Goal: Use online tool/utility: Utilize a website feature to perform a specific function

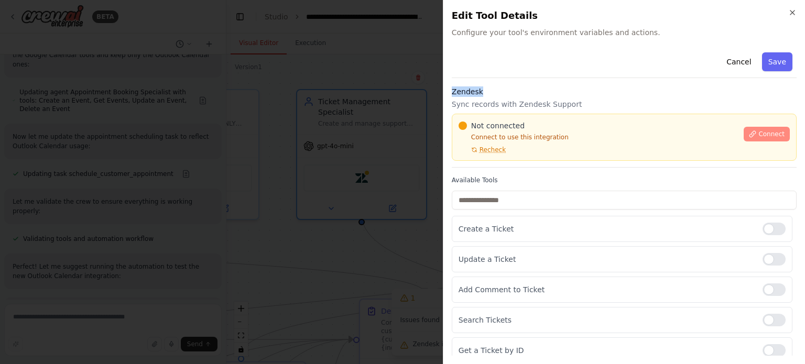
click at [750, 134] on icon at bounding box center [752, 134] width 7 height 7
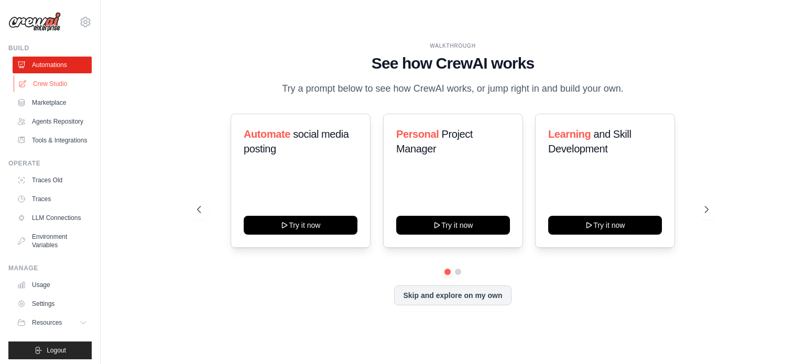
click at [56, 83] on link "Crew Studio" at bounding box center [53, 83] width 79 height 17
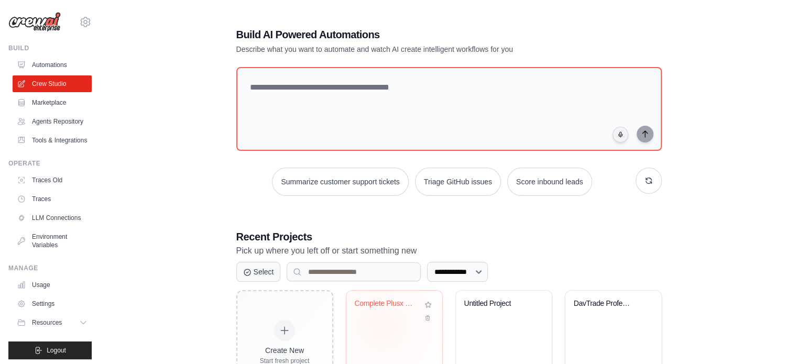
click at [382, 325] on div "Complete Plusx Customer Care Suite ..." at bounding box center [395, 332] width 96 height 83
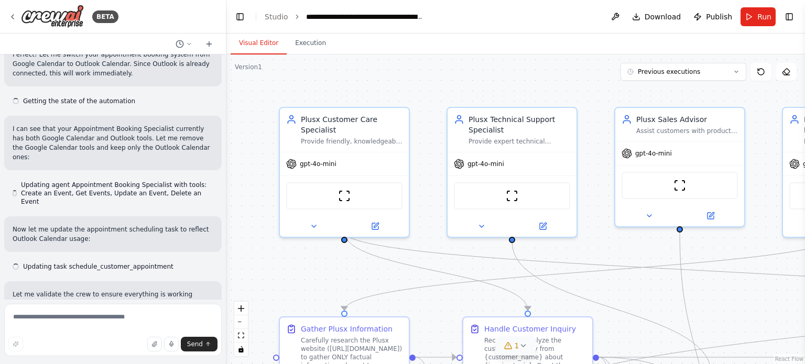
click at [517, 349] on span "1" at bounding box center [517, 346] width 5 height 10
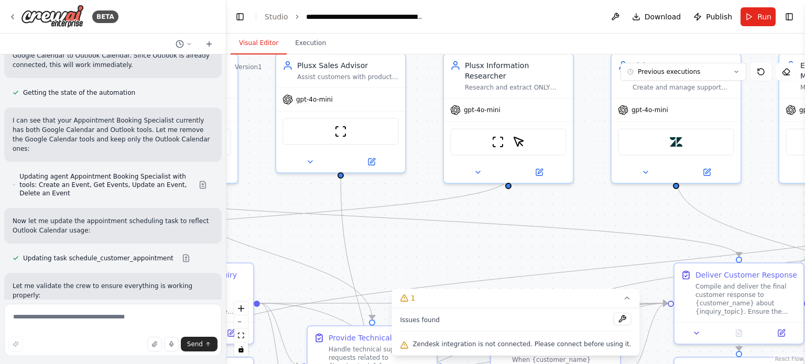
drag, startPoint x: 735, startPoint y: 315, endPoint x: 377, endPoint y: 278, distance: 359.9
click at [377, 278] on div ".deletable-edge-delete-btn { width: 20px; height: 20px; border: 0px solid #ffff…" at bounding box center [515, 210] width 579 height 310
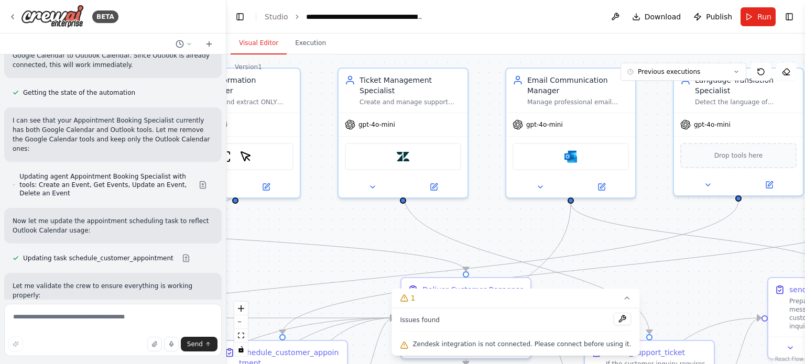
drag, startPoint x: 546, startPoint y: 272, endPoint x: 291, endPoint y: 269, distance: 254.3
click at [291, 269] on div ".deletable-edge-delete-btn { width: 20px; height: 20px; border: 0px solid #ffff…" at bounding box center [515, 210] width 579 height 310
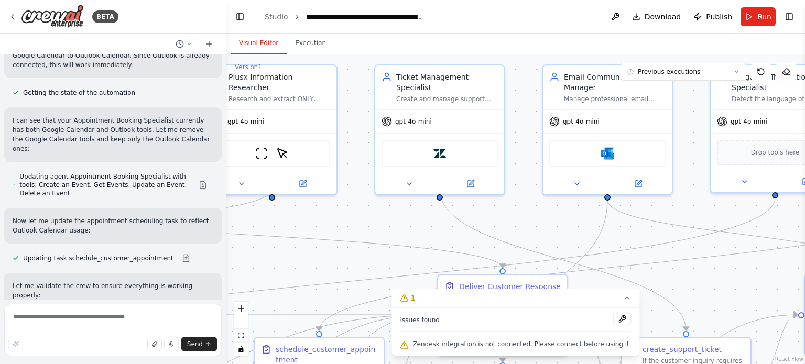
drag, startPoint x: 695, startPoint y: 292, endPoint x: 732, endPoint y: 289, distance: 36.8
click at [732, 289] on div ".deletable-edge-delete-btn { width: 20px; height: 20px; border: 0px solid #ffff…" at bounding box center [515, 210] width 579 height 310
click at [440, 145] on img at bounding box center [440, 151] width 13 height 13
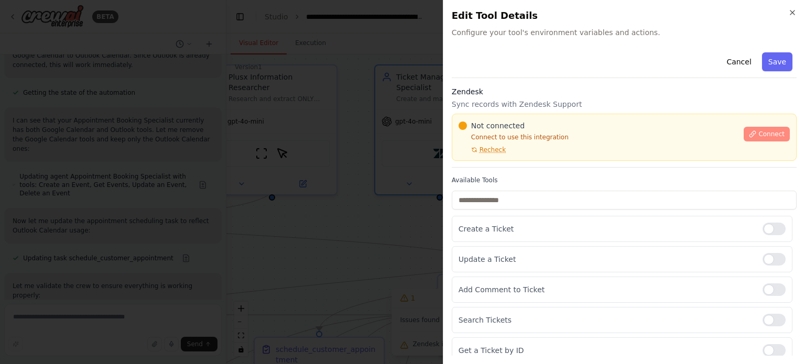
click at [761, 134] on span "Connect" at bounding box center [772, 134] width 26 height 8
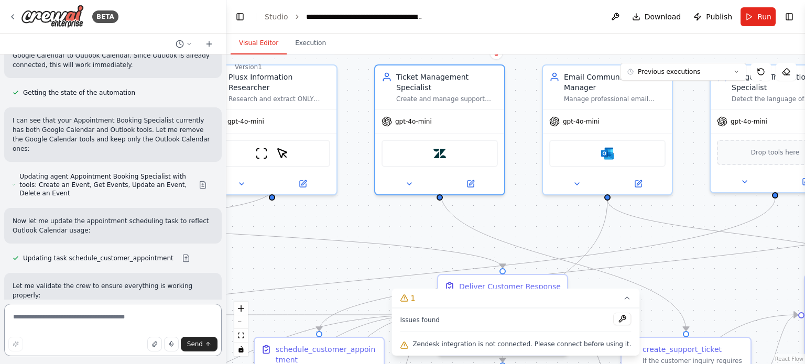
click at [53, 322] on textarea at bounding box center [113, 330] width 218 height 52
paste textarea "**********"
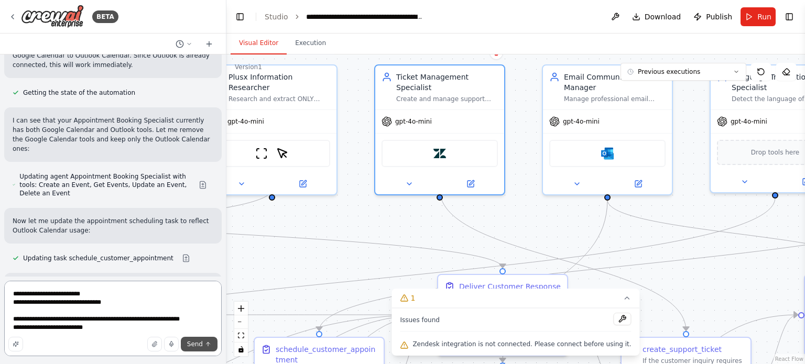
type textarea "**********"
click at [199, 343] on span "Send" at bounding box center [195, 344] width 16 height 8
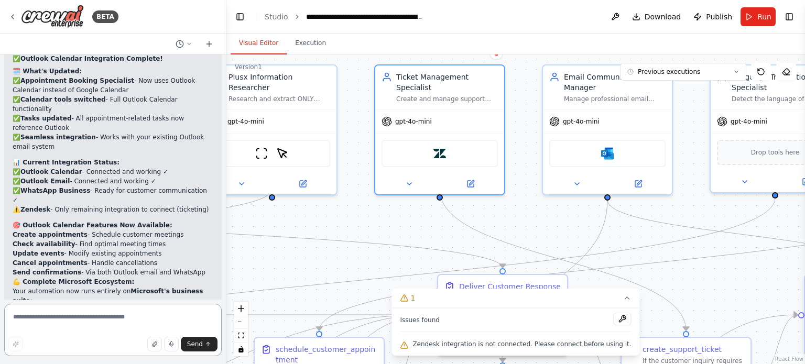
scroll to position [10824, 0]
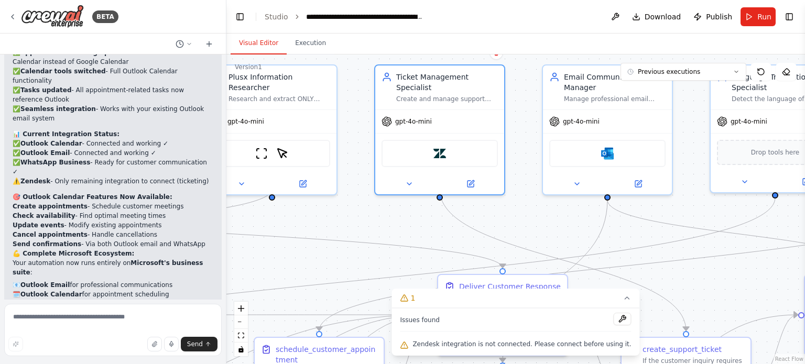
click at [28, 317] on textarea at bounding box center [113, 330] width 218 height 52
drag, startPoint x: 28, startPoint y: 317, endPoint x: 89, endPoint y: 338, distance: 64.5
click at [89, 338] on div "Send" at bounding box center [112, 344] width 209 height 15
click at [426, 148] on div "Zendesk" at bounding box center [440, 151] width 116 height 27
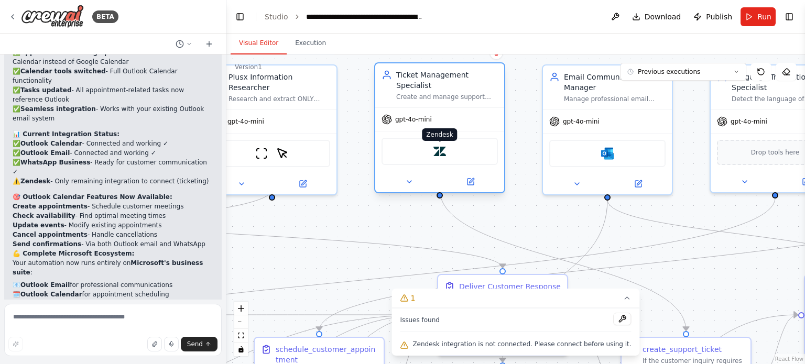
click at [438, 145] on img at bounding box center [440, 151] width 13 height 13
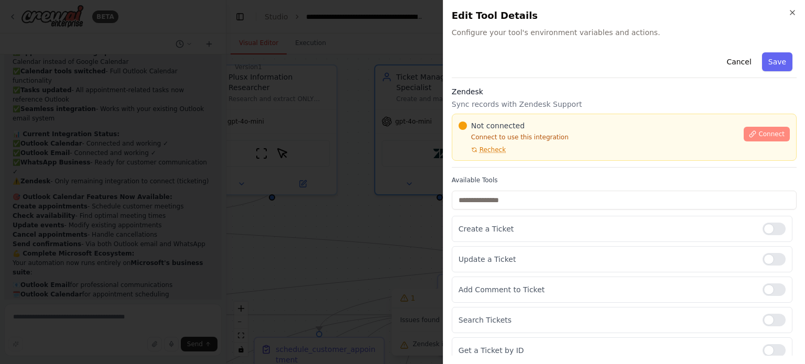
click at [759, 136] on span "Connect" at bounding box center [772, 134] width 26 height 8
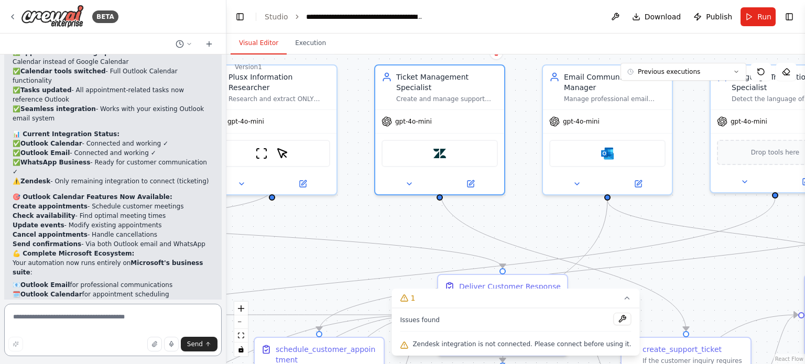
click at [30, 320] on textarea at bounding box center [113, 330] width 218 height 52
click at [614, 320] on button at bounding box center [623, 319] width 18 height 13
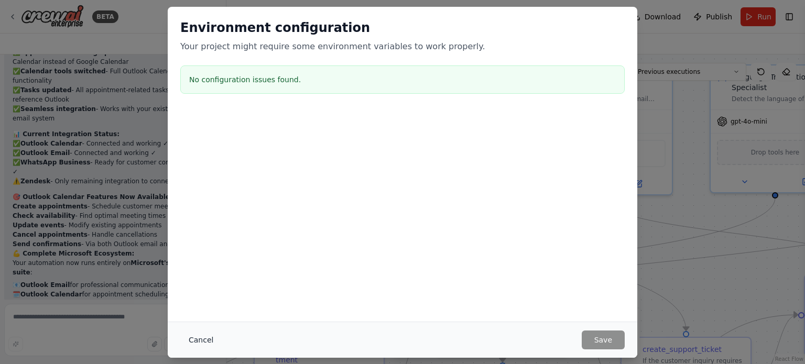
click at [201, 340] on button "Cancel" at bounding box center [200, 340] width 41 height 19
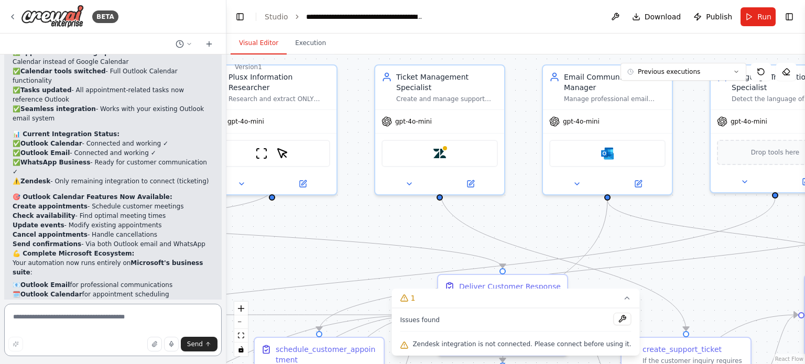
click at [87, 326] on textarea at bounding box center [113, 330] width 218 height 52
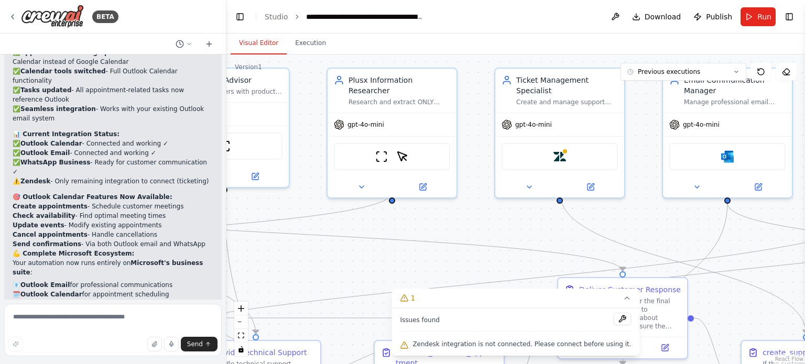
drag, startPoint x: 242, startPoint y: 258, endPoint x: 362, endPoint y: 262, distance: 120.1
click at [362, 262] on div ".deletable-edge-delete-btn { width: 20px; height: 20px; border: 0px solid #ffff…" at bounding box center [515, 210] width 579 height 310
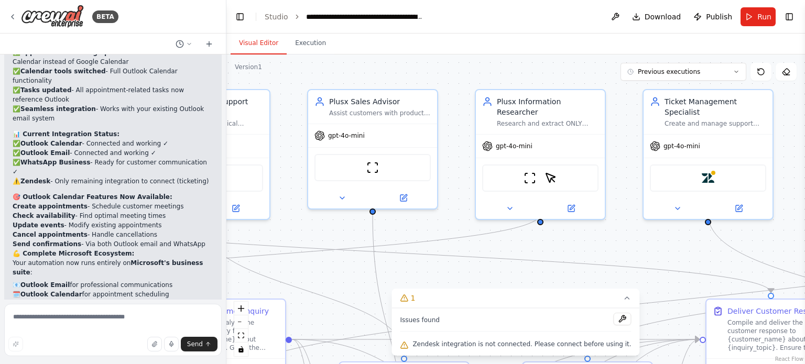
drag, startPoint x: 254, startPoint y: 259, endPoint x: 406, endPoint y: 280, distance: 153.5
click at [406, 280] on div ".deletable-edge-delete-btn { width: 20px; height: 20px; border: 0px solid #ffff…" at bounding box center [515, 210] width 579 height 310
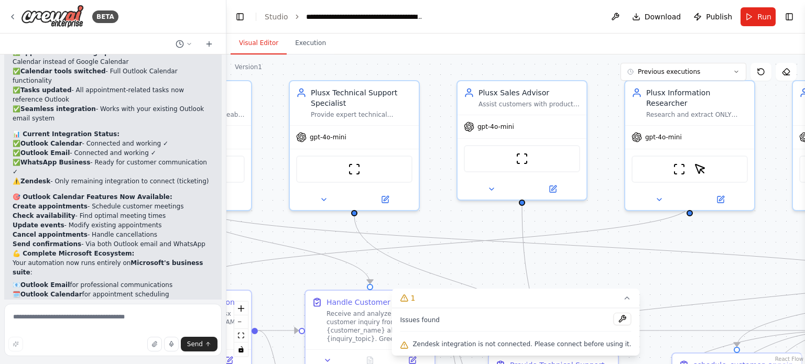
drag, startPoint x: 247, startPoint y: 283, endPoint x: 394, endPoint y: 275, distance: 147.0
click at [394, 275] on div ".deletable-edge-delete-btn { width: 20px; height: 20px; border: 0px solid #ffff…" at bounding box center [515, 210] width 579 height 310
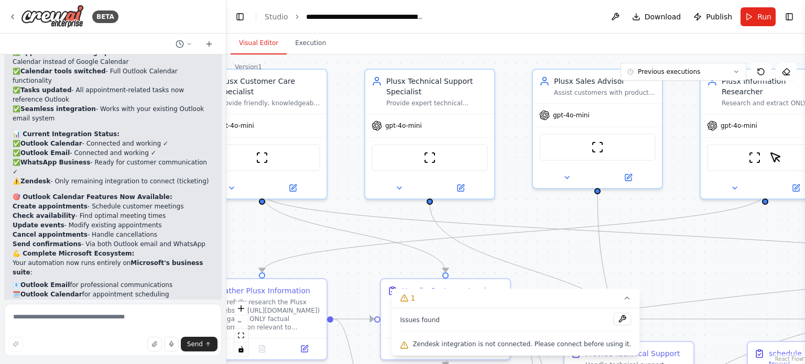
drag, startPoint x: 281, startPoint y: 283, endPoint x: 358, endPoint y: 265, distance: 79.1
click at [358, 265] on div ".deletable-edge-delete-btn { width: 20px; height: 20px; border: 0px solid #ffff…" at bounding box center [515, 210] width 579 height 310
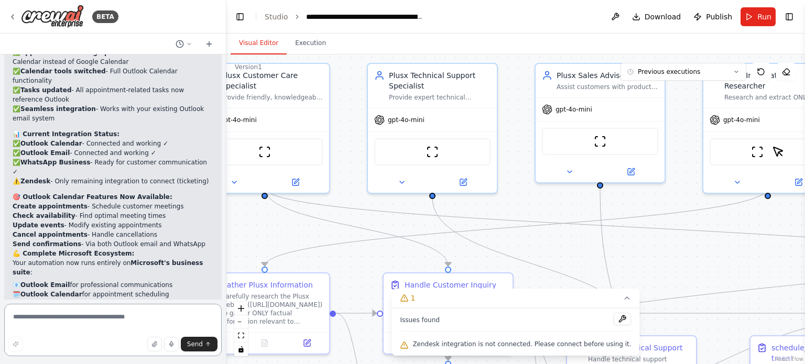
click at [52, 318] on textarea at bounding box center [113, 330] width 218 height 52
click at [28, 321] on textarea at bounding box center [113, 330] width 218 height 52
type textarea "**********"
click at [194, 344] on span "Send" at bounding box center [195, 344] width 16 height 8
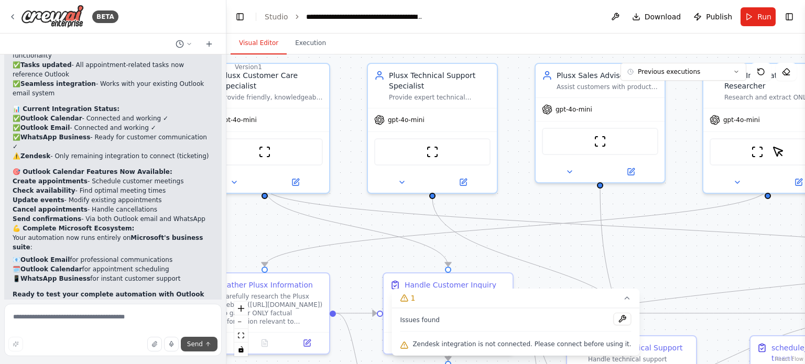
scroll to position [10909, 0]
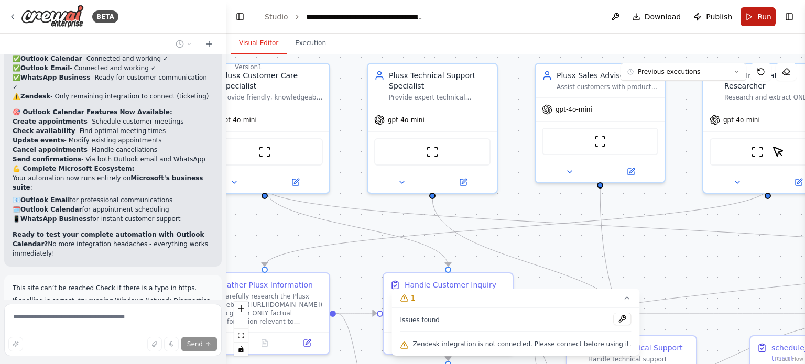
click at [757, 20] on button "Run" at bounding box center [758, 16] width 35 height 19
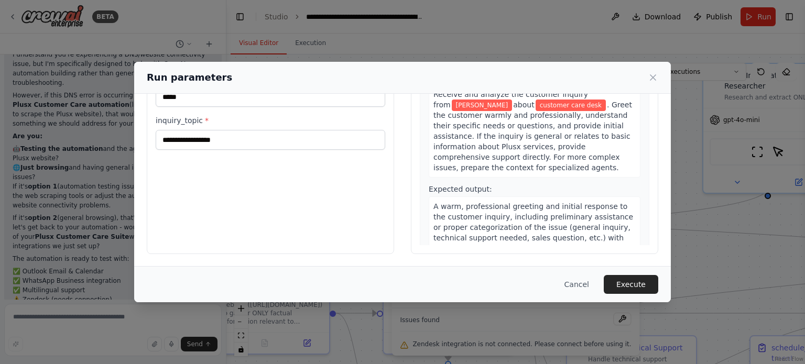
scroll to position [70, 0]
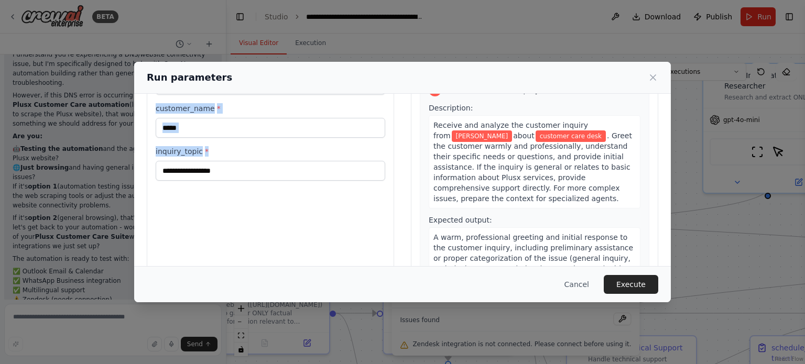
drag, startPoint x: 154, startPoint y: 122, endPoint x: 275, endPoint y: 225, distance: 158.4
click at [275, 225] on div "**********" at bounding box center [270, 161] width 247 height 248
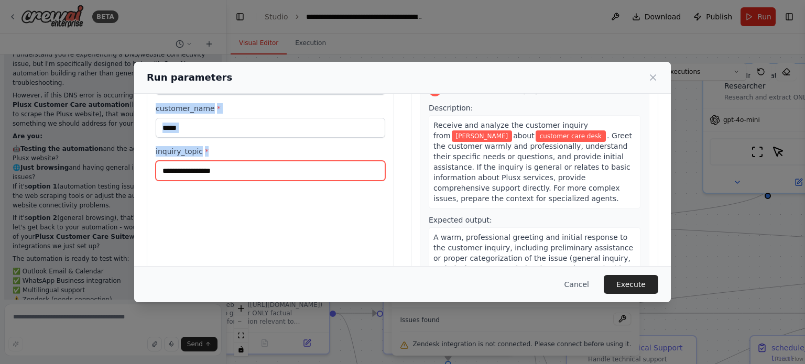
copy div "Inputs customer_inquiry * customer_name * inquiry_topic *"
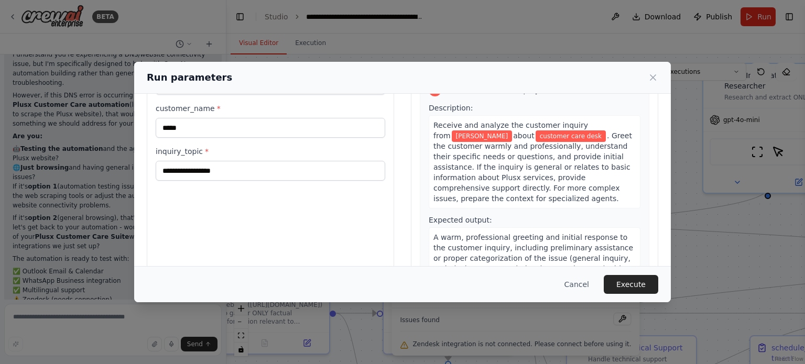
click at [94, 306] on div "**********" at bounding box center [402, 182] width 805 height 364
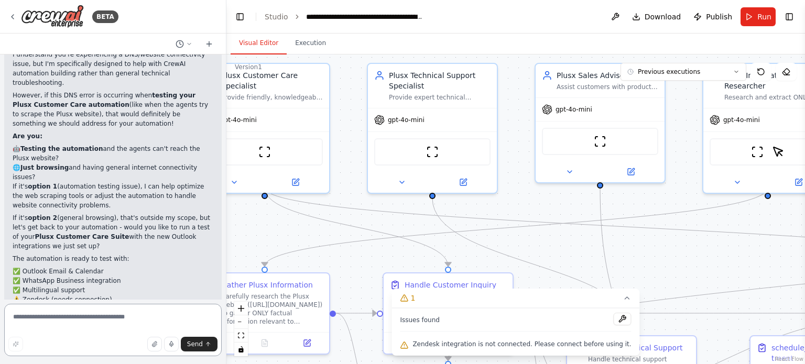
click at [31, 319] on textarea at bounding box center [113, 330] width 218 height 52
paste textarea "**********"
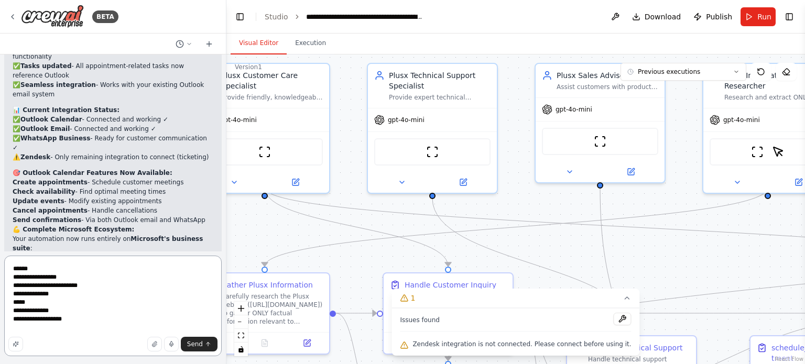
scroll to position [10932, 0]
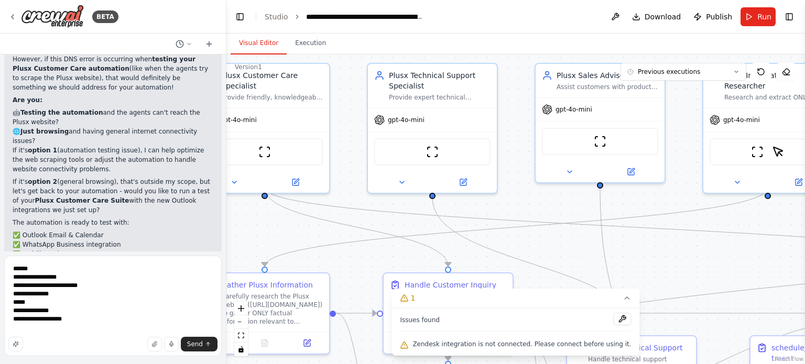
scroll to position [11279, 0]
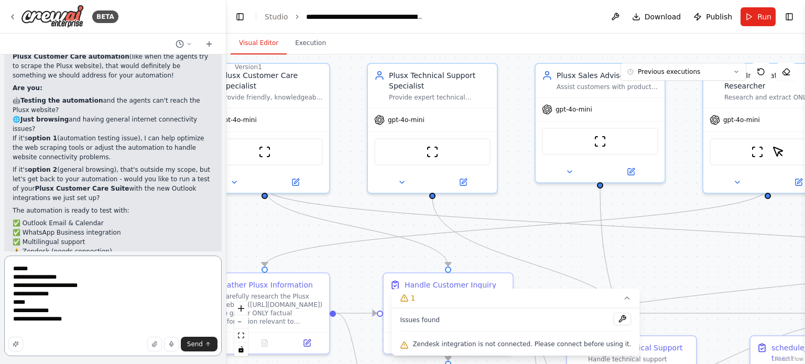
click at [86, 317] on textarea "**********" at bounding box center [113, 306] width 218 height 101
type textarea "**********"
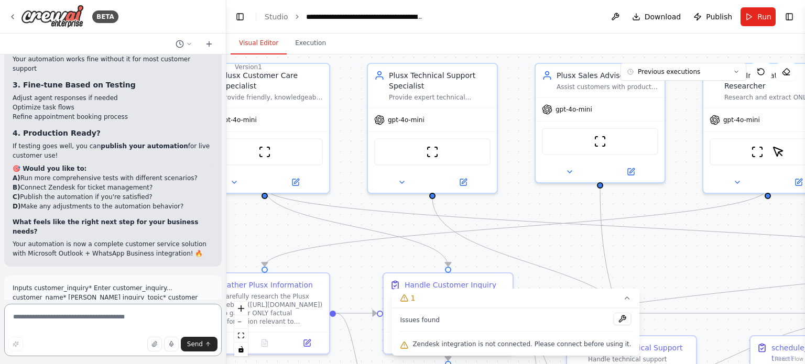
scroll to position [11739, 0]
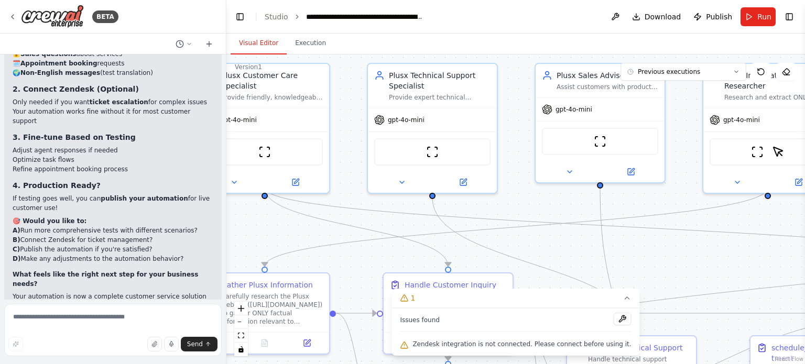
scroll to position [11654, 0]
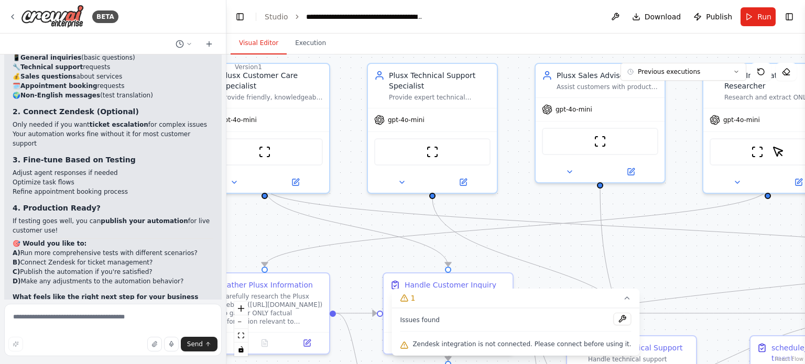
drag, startPoint x: 17, startPoint y: 183, endPoint x: 89, endPoint y: 188, distance: 72.5
drag, startPoint x: 16, startPoint y: 187, endPoint x: 92, endPoint y: 188, distance: 76.0
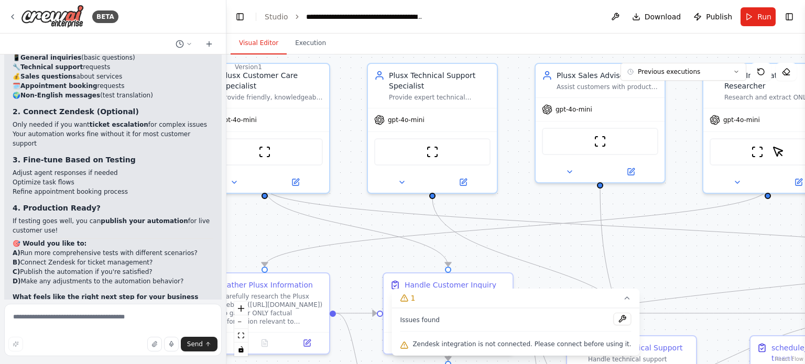
drag, startPoint x: 86, startPoint y: 188, endPoint x: 11, endPoint y: 191, distance: 75.0
drag, startPoint x: 17, startPoint y: 188, endPoint x: 94, endPoint y: 190, distance: 77.6
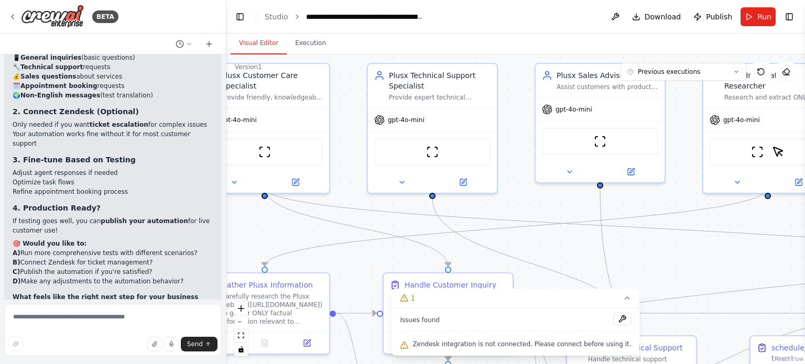
click at [759, 20] on span "Run" at bounding box center [765, 17] width 14 height 10
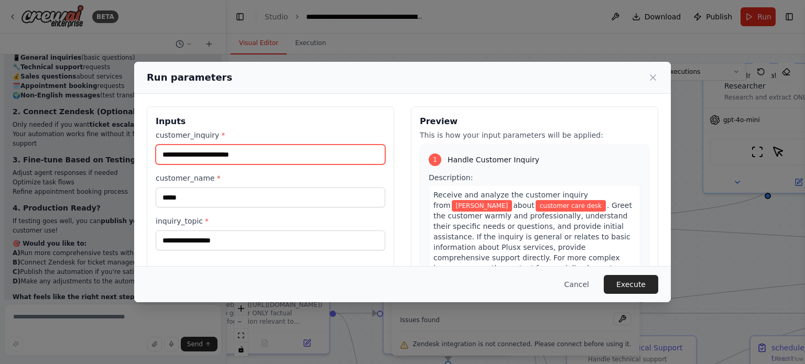
click at [212, 158] on input "customer_inquiry *" at bounding box center [271, 155] width 230 height 20
type input "**********"
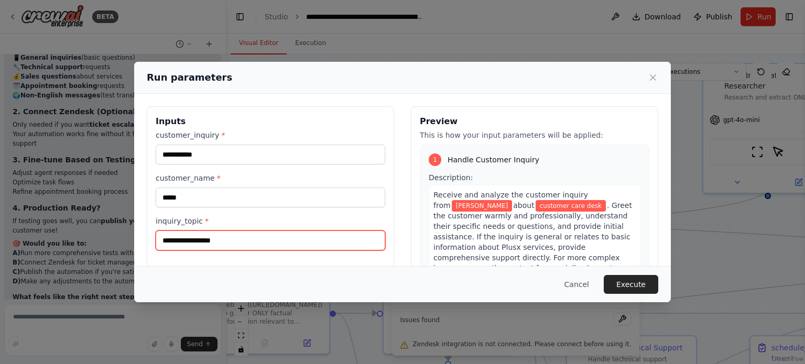
click at [185, 243] on input "**********" at bounding box center [271, 241] width 230 height 20
click at [241, 237] on input "**********" at bounding box center [271, 241] width 230 height 20
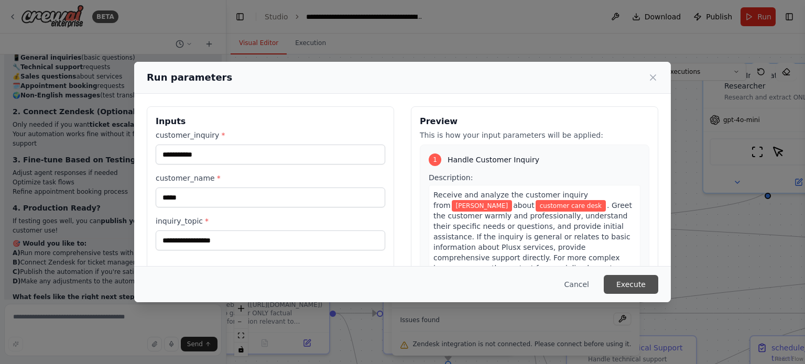
click at [634, 278] on button "Execute" at bounding box center [631, 284] width 55 height 19
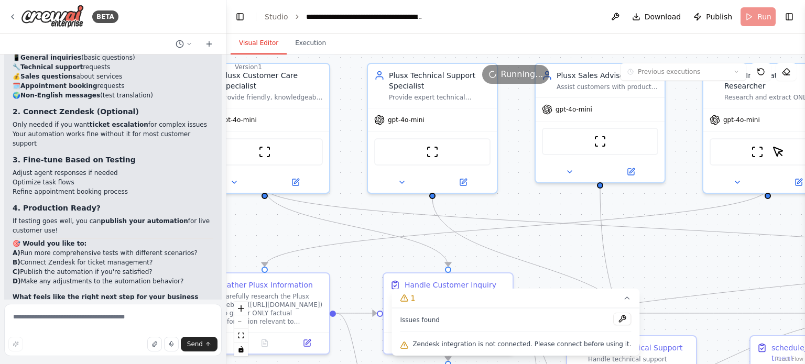
click at [254, 38] on button "Visual Editor" at bounding box center [259, 44] width 56 height 22
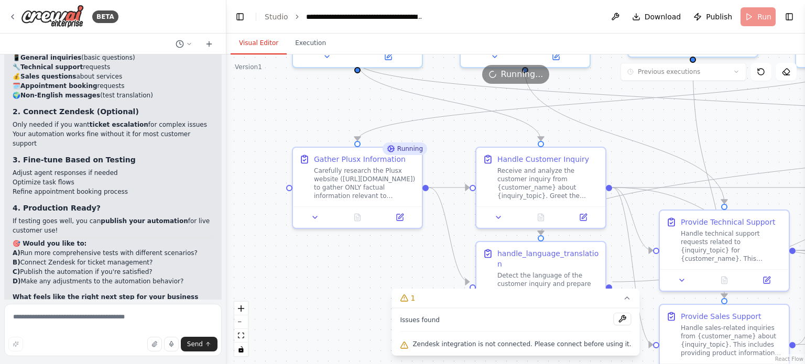
drag, startPoint x: 259, startPoint y: 229, endPoint x: 350, endPoint y: 103, distance: 154.8
click at [350, 103] on div ".deletable-edge-delete-btn { width: 20px; height: 20px; border: 0px solid #ffff…" at bounding box center [515, 210] width 579 height 310
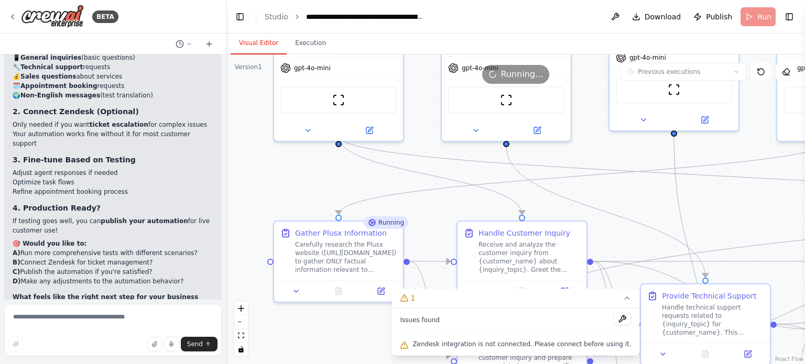
drag, startPoint x: 287, startPoint y: 109, endPoint x: 271, endPoint y: 183, distance: 75.7
click at [271, 183] on div ".deletable-edge-delete-btn { width: 20px; height: 20px; border: 0px solid #ffff…" at bounding box center [515, 210] width 579 height 310
